Goal: Find specific page/section: Find specific page/section

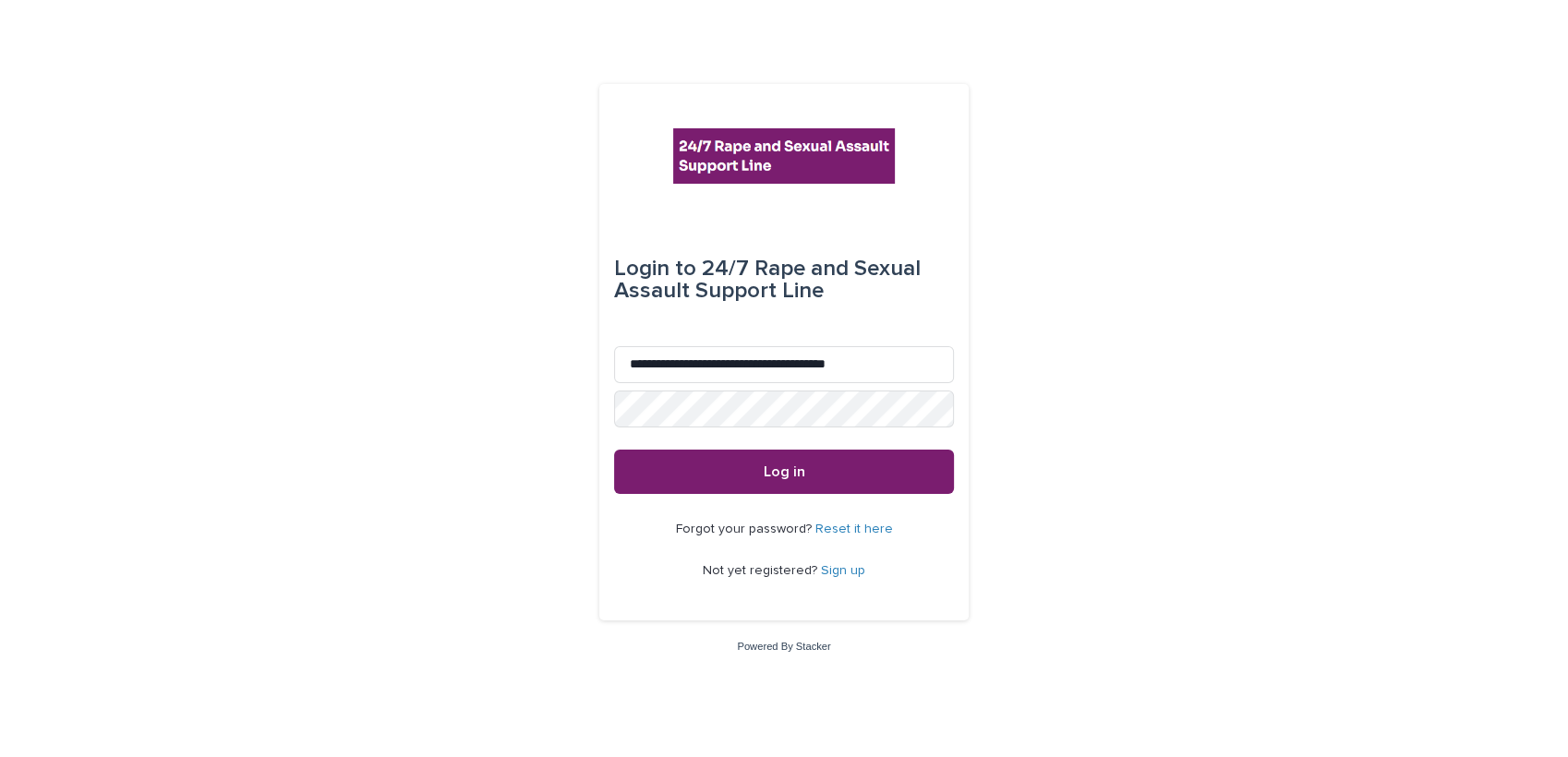
type input "**********"
click at [803, 461] on button "Log in" at bounding box center [784, 471] width 340 height 45
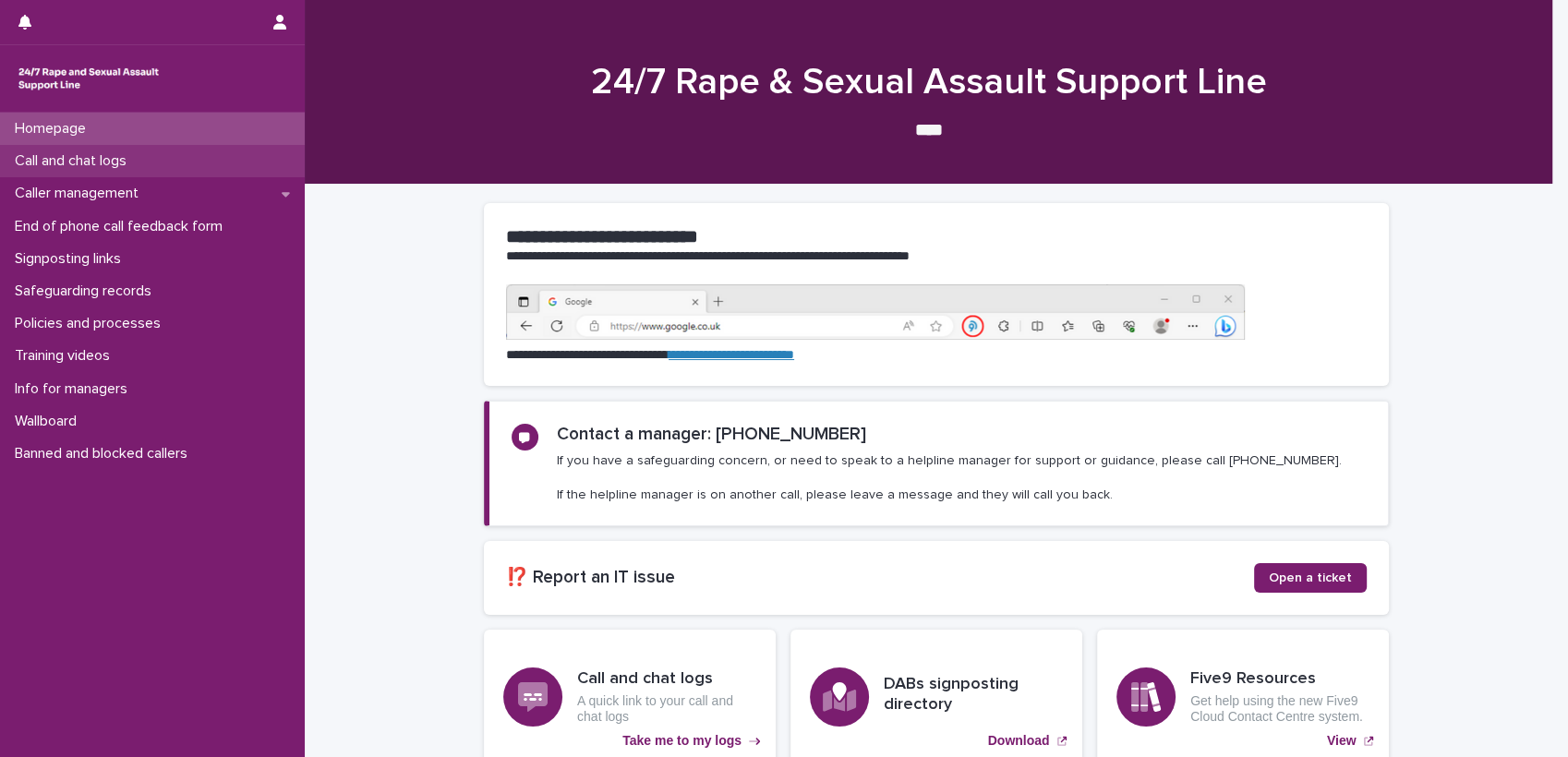
click at [110, 166] on p "Call and chat logs" at bounding box center [74, 161] width 134 height 17
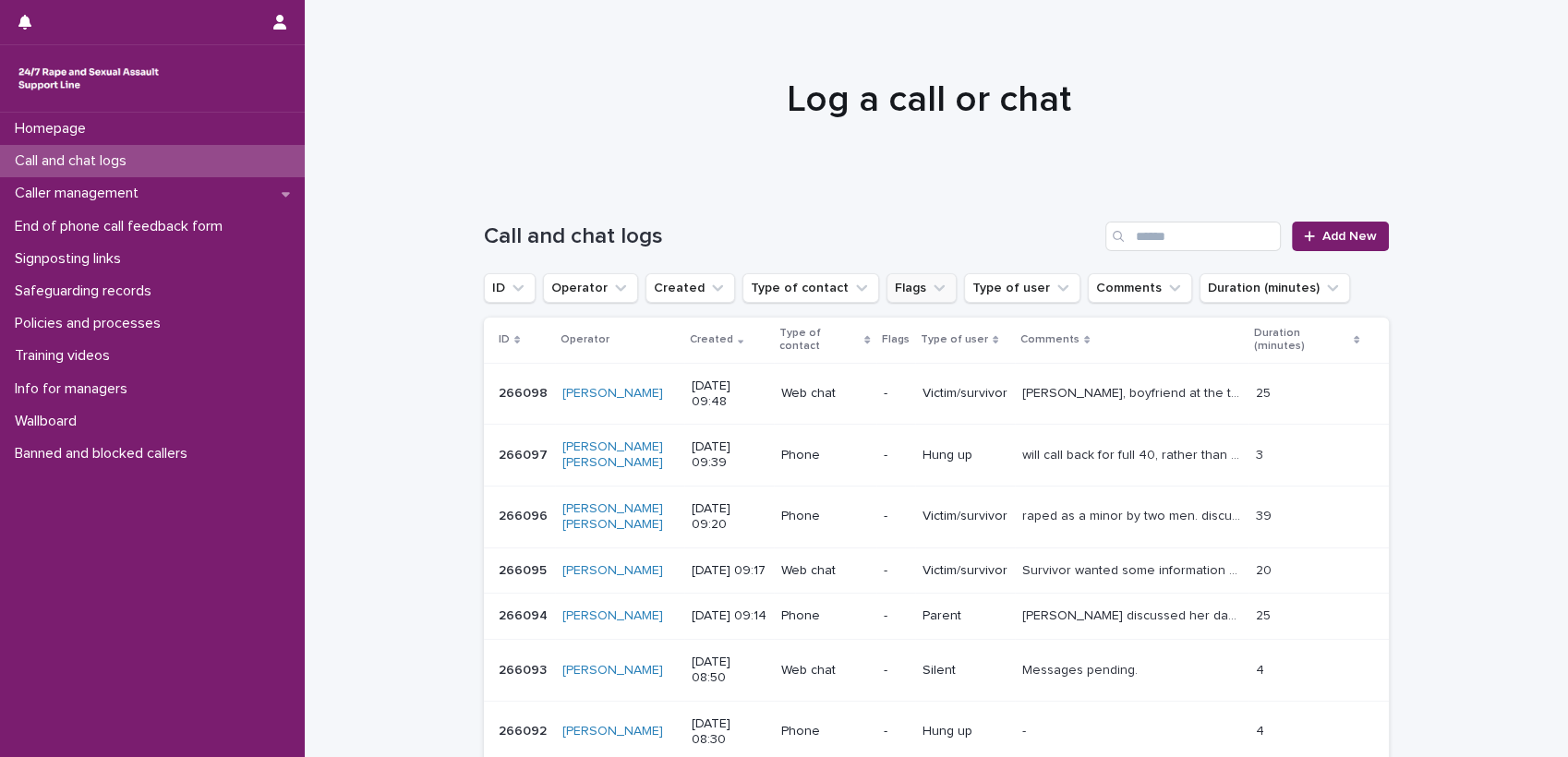
click at [889, 296] on button "Flags" at bounding box center [922, 288] width 70 height 29
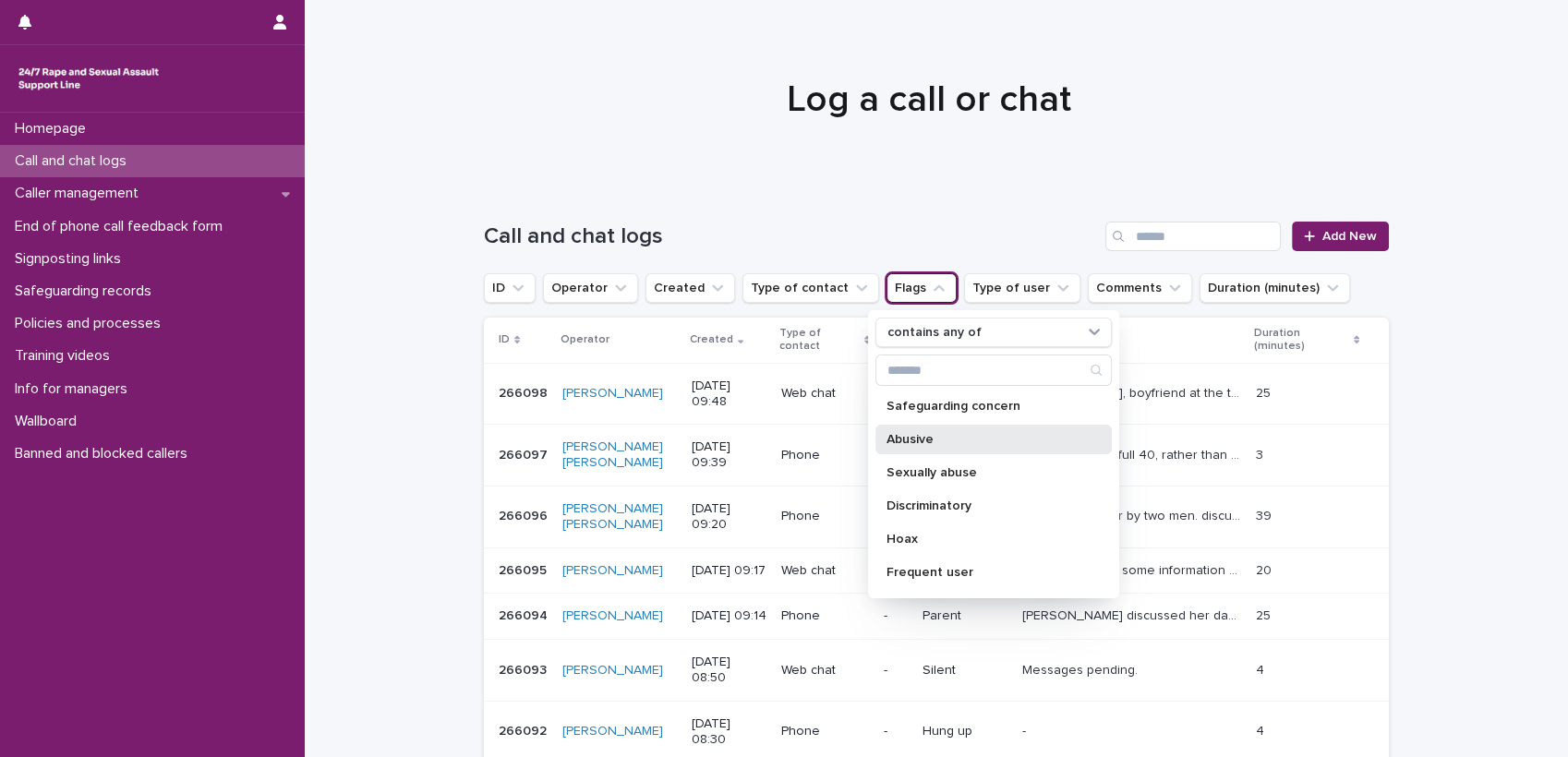
click at [916, 437] on p "Abusive" at bounding box center [985, 440] width 196 height 13
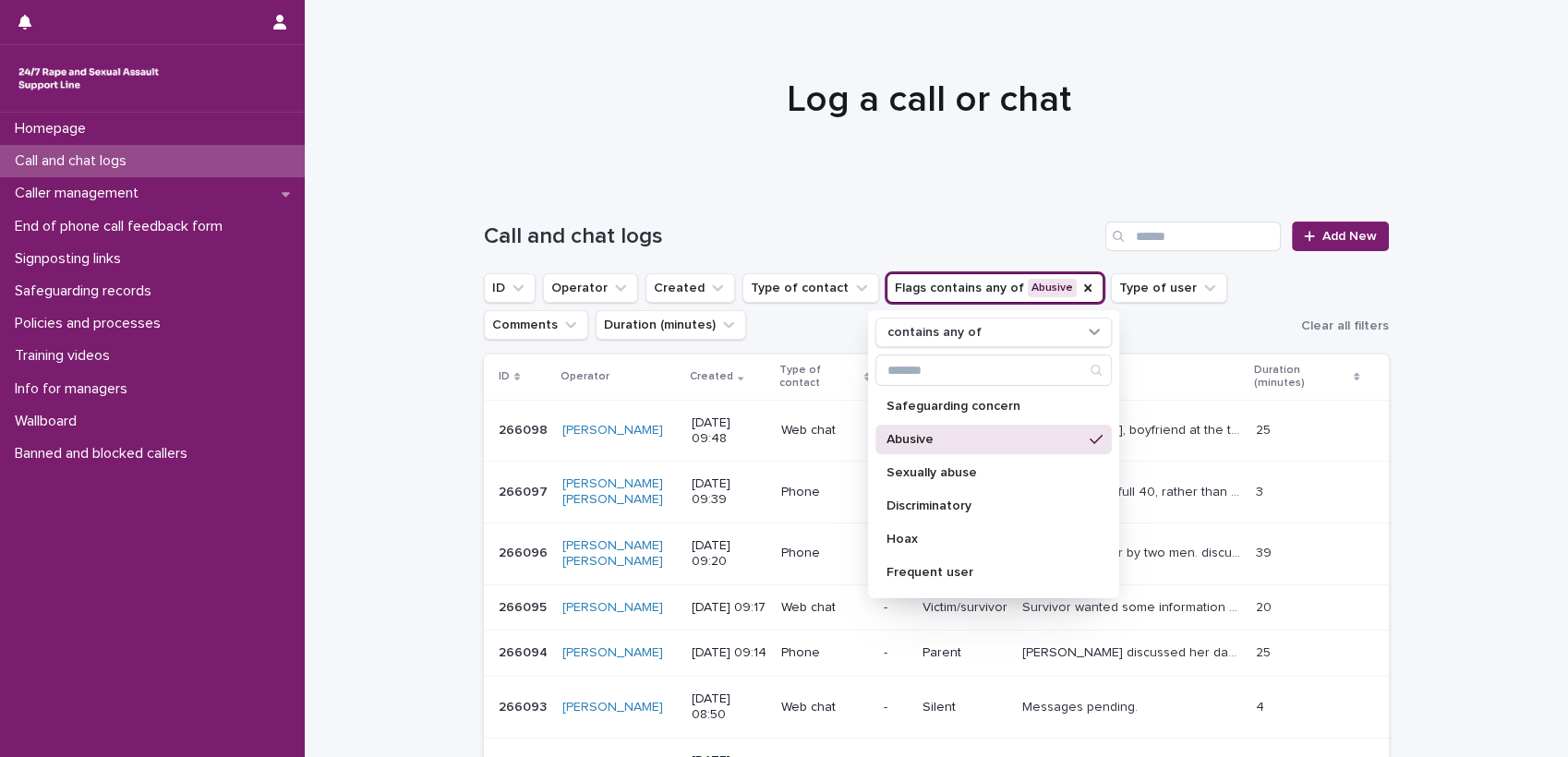
click at [867, 178] on div at bounding box center [928, 91] width 1248 height 184
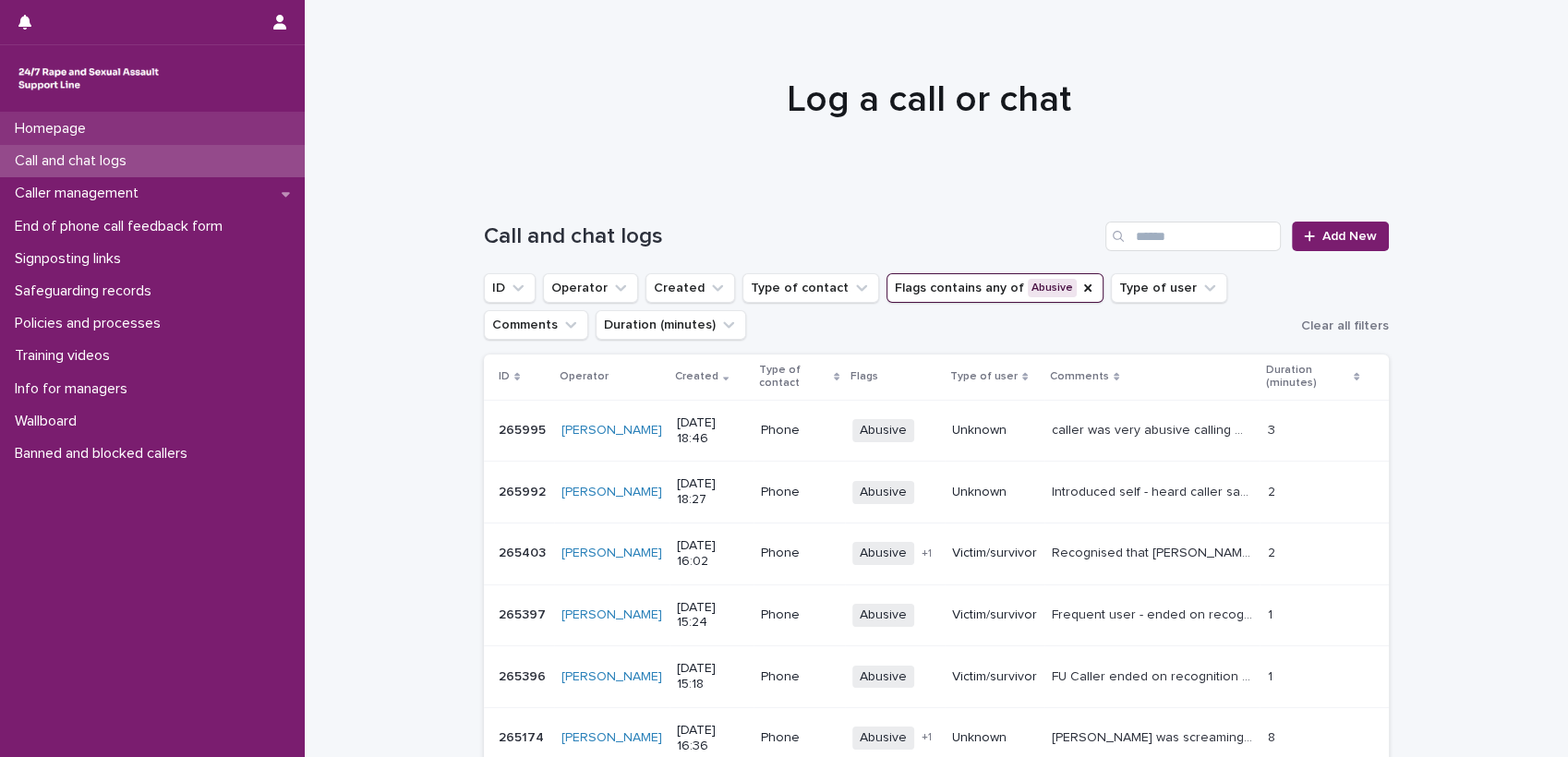
click at [89, 122] on p "Homepage" at bounding box center [54, 128] width 93 height 17
